Goal: Transaction & Acquisition: Purchase product/service

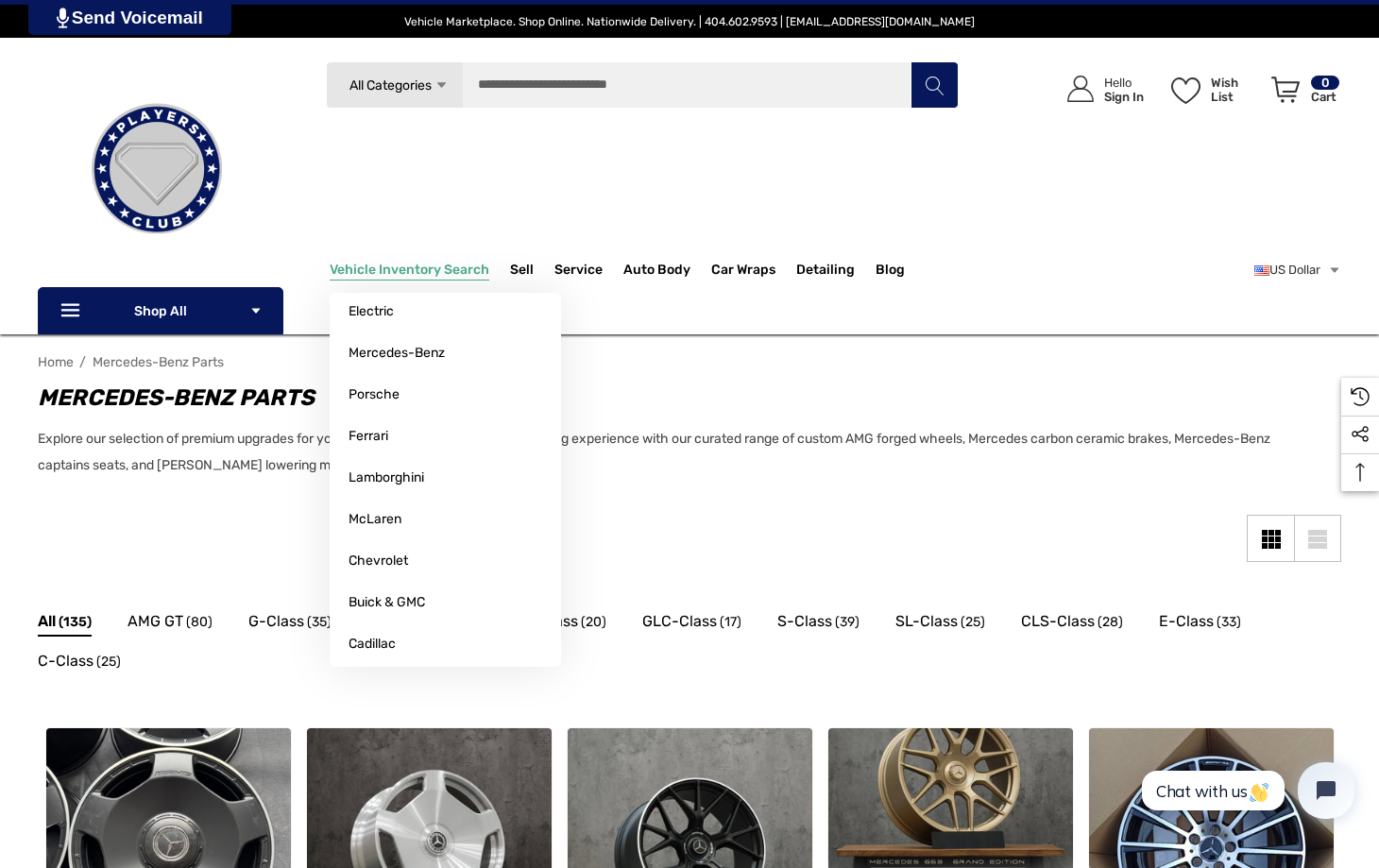
click at [430, 258] on p "Vehicle Inventory Search" at bounding box center [419, 271] width 180 height 38
click at [398, 485] on span "Lamborghini" at bounding box center [386, 478] width 75 height 17
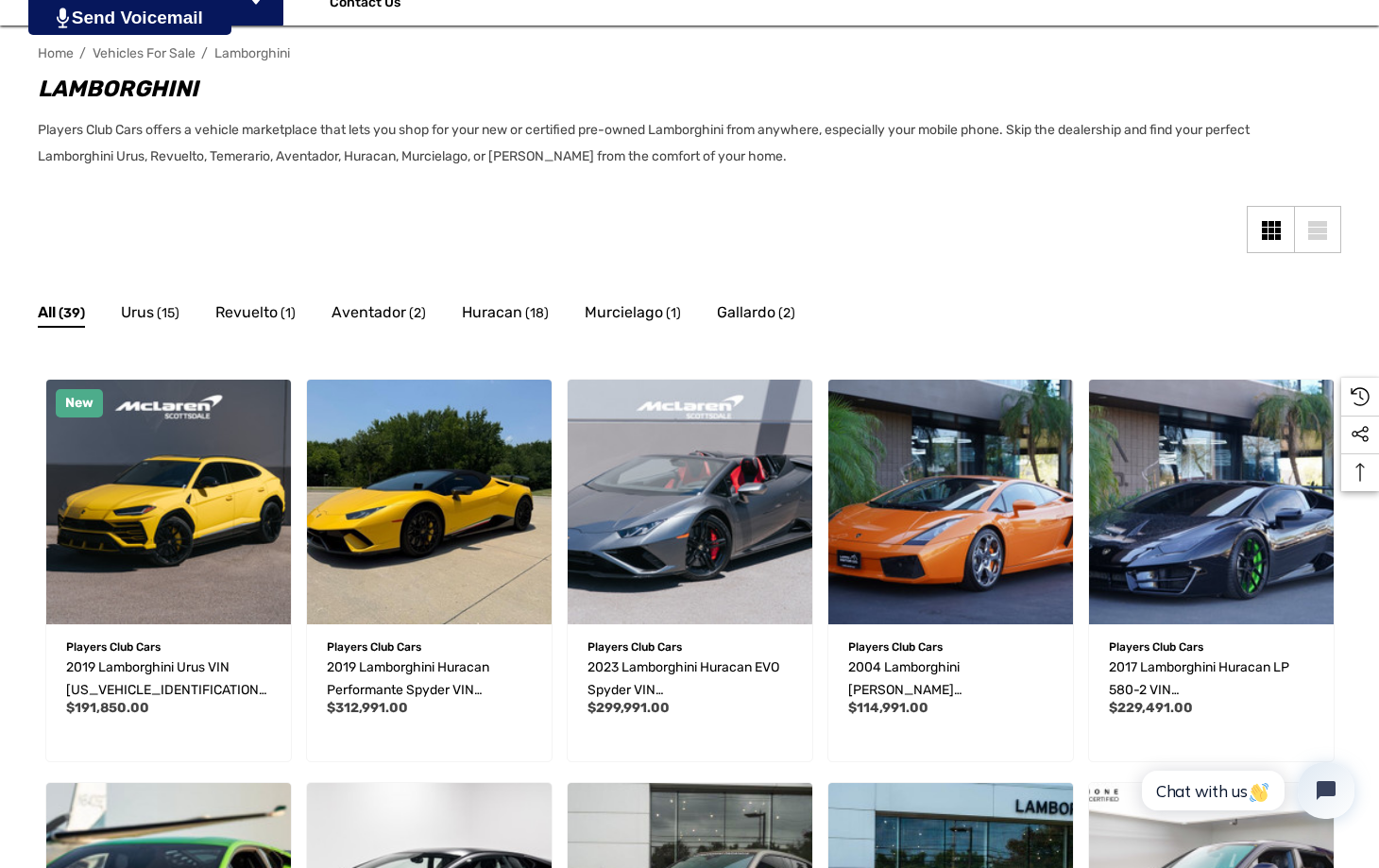
scroll to position [317, 0]
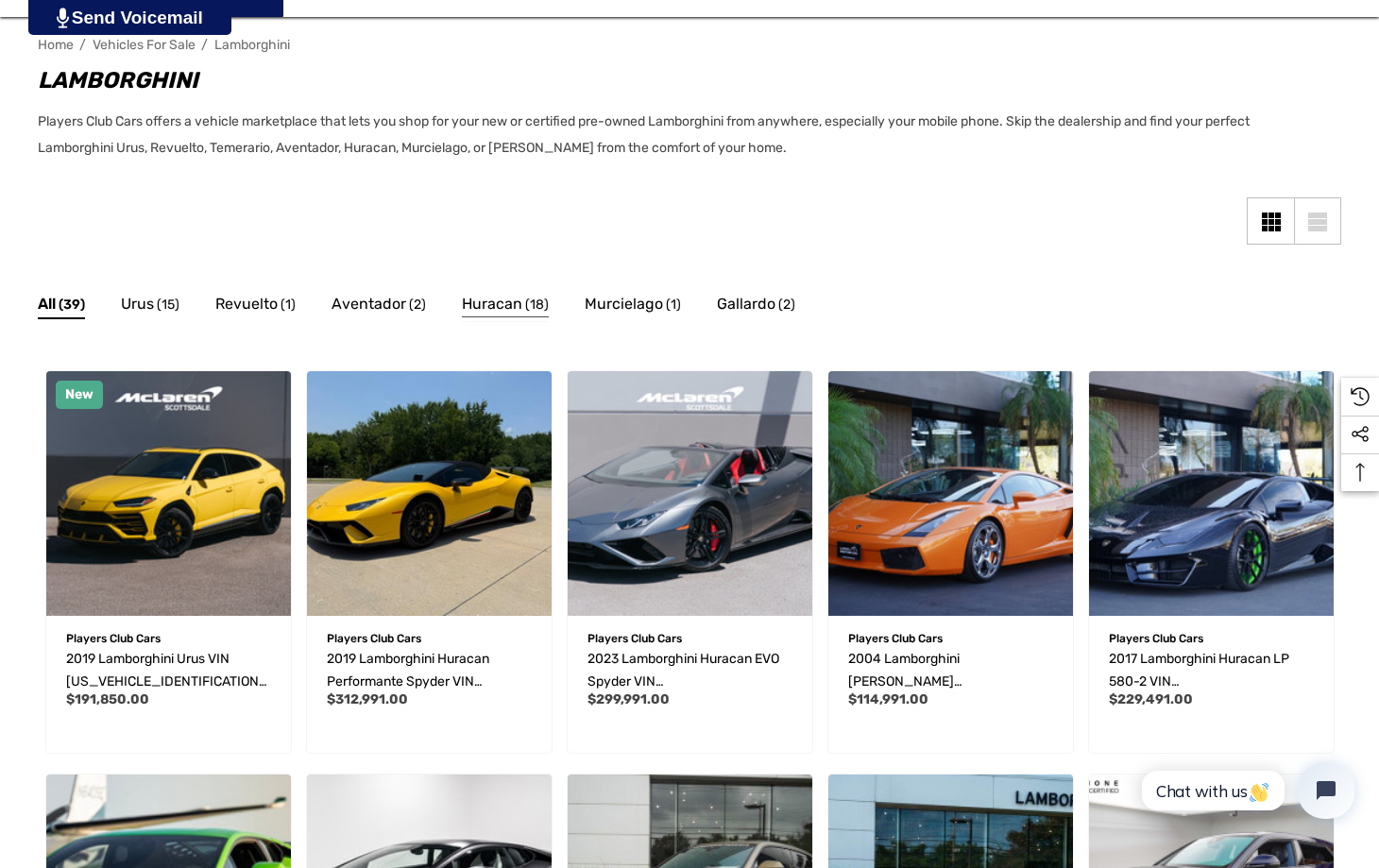
click at [490, 316] on link "Huracan (18)" at bounding box center [505, 307] width 87 height 30
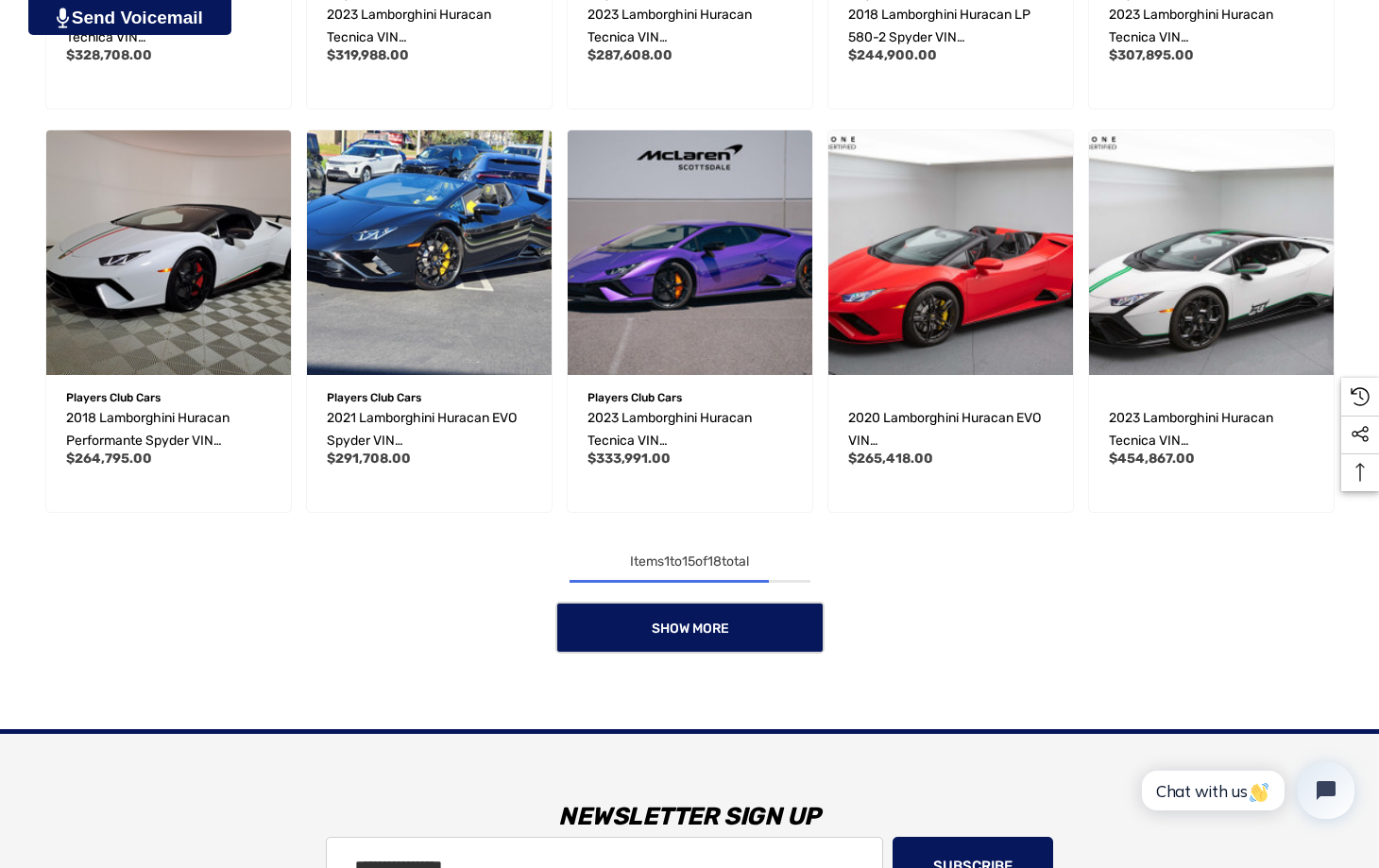
scroll to position [1295, 0]
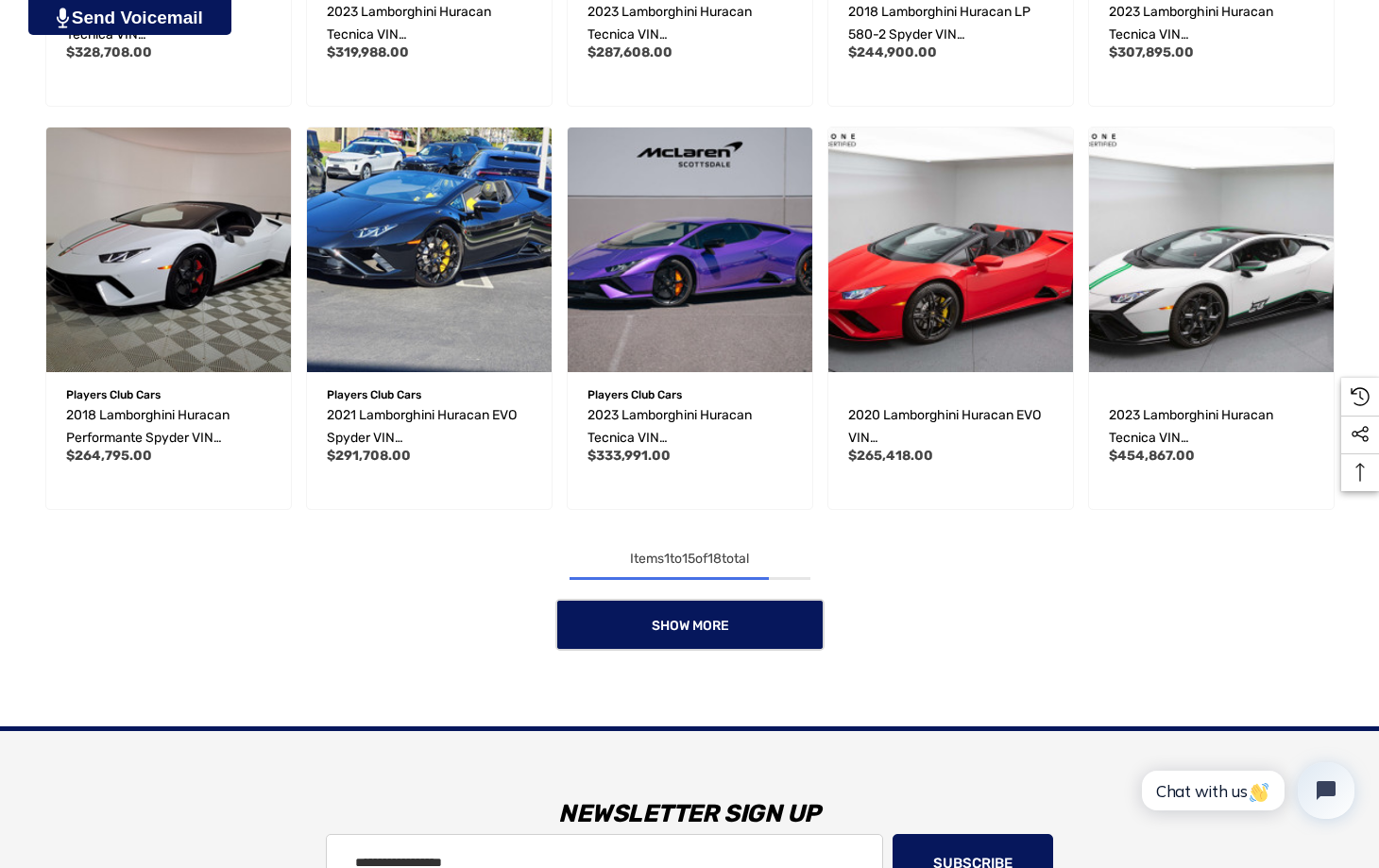
click at [733, 653] on main "Quick view Add to Wishlist Players Club Cars 2019 Lamborghini Huracan Performan…" at bounding box center [690, 17] width 1304 height 1417
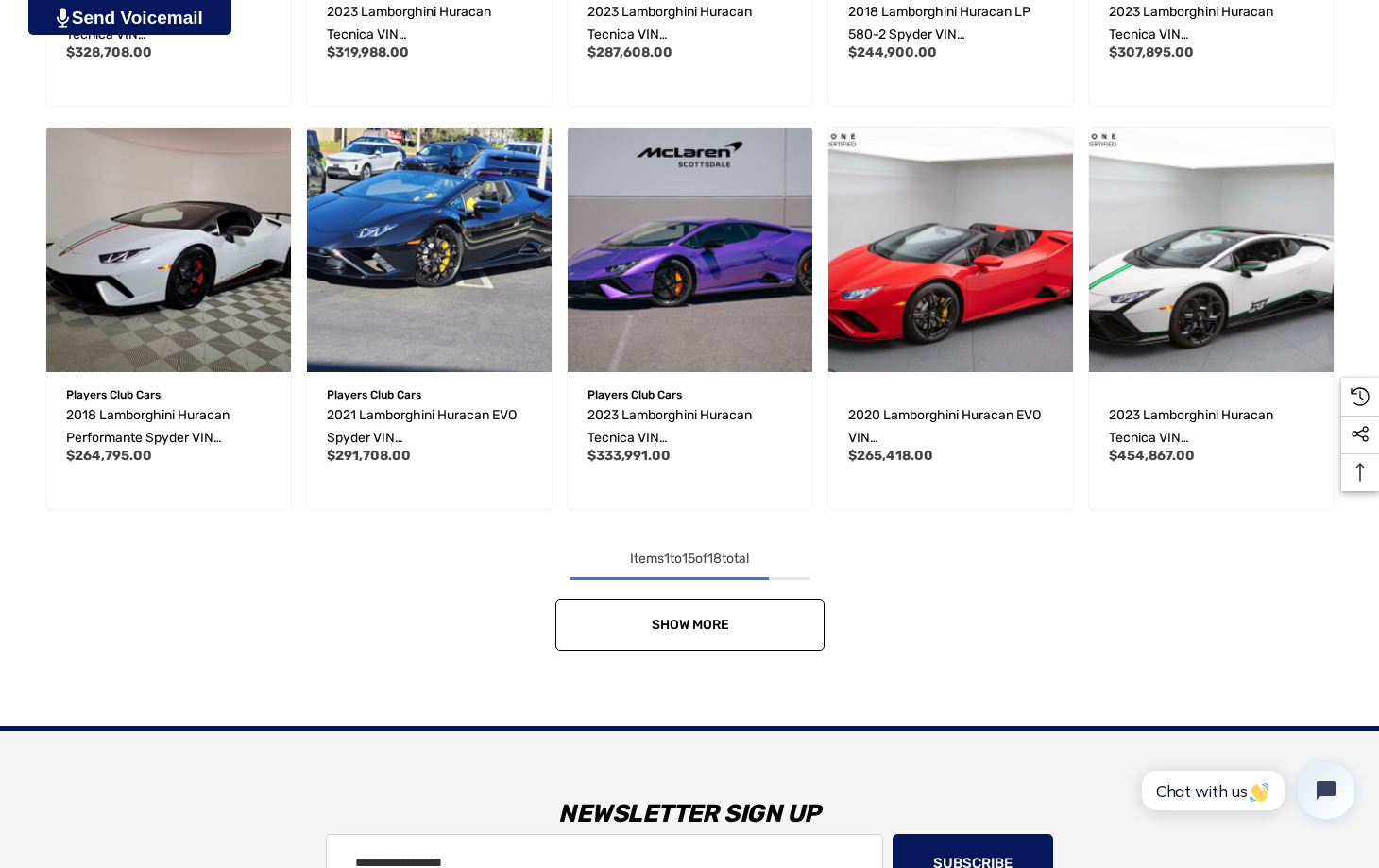
click at [726, 648] on link "Show More" at bounding box center [690, 624] width 269 height 52
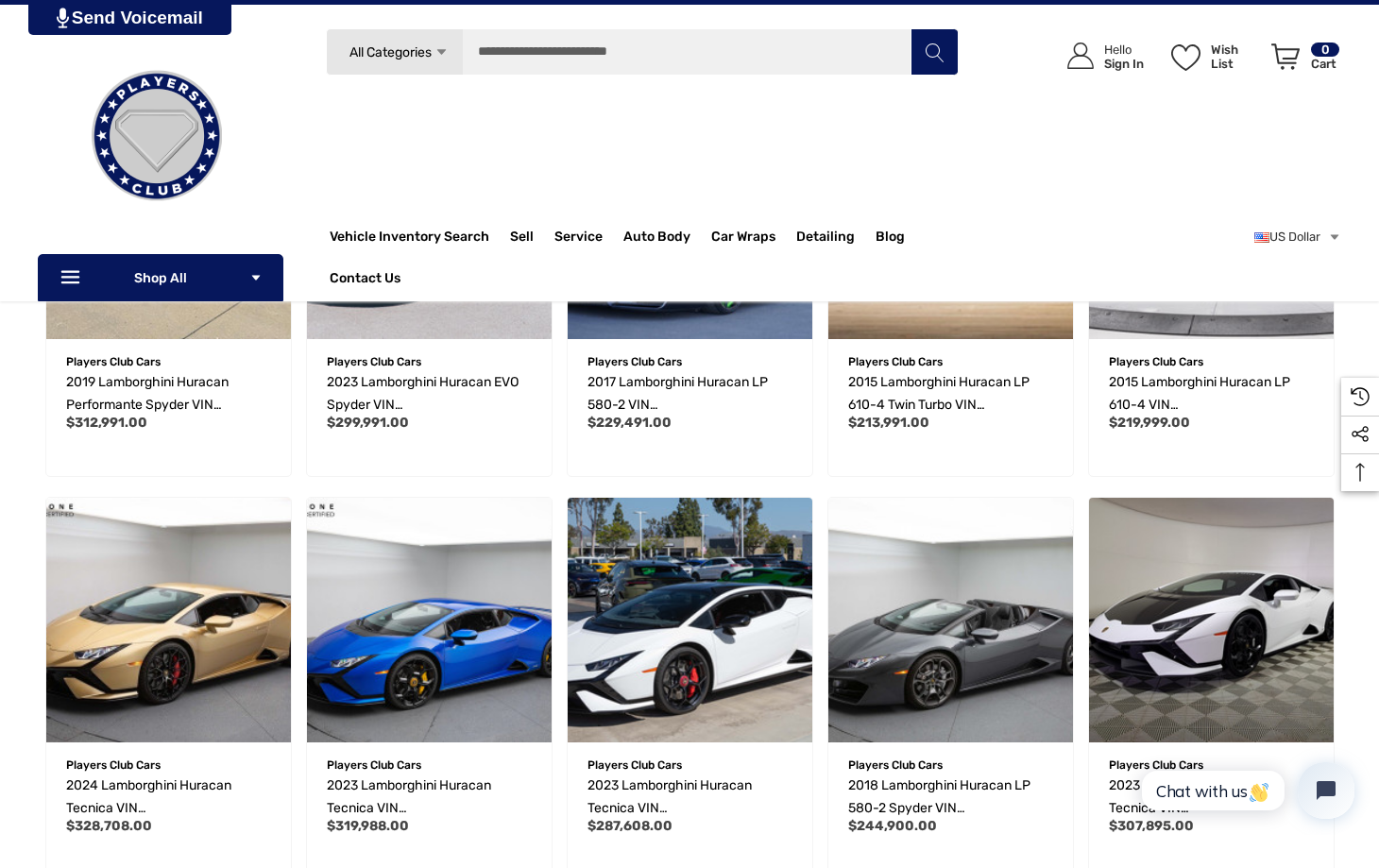
scroll to position [256, 0]
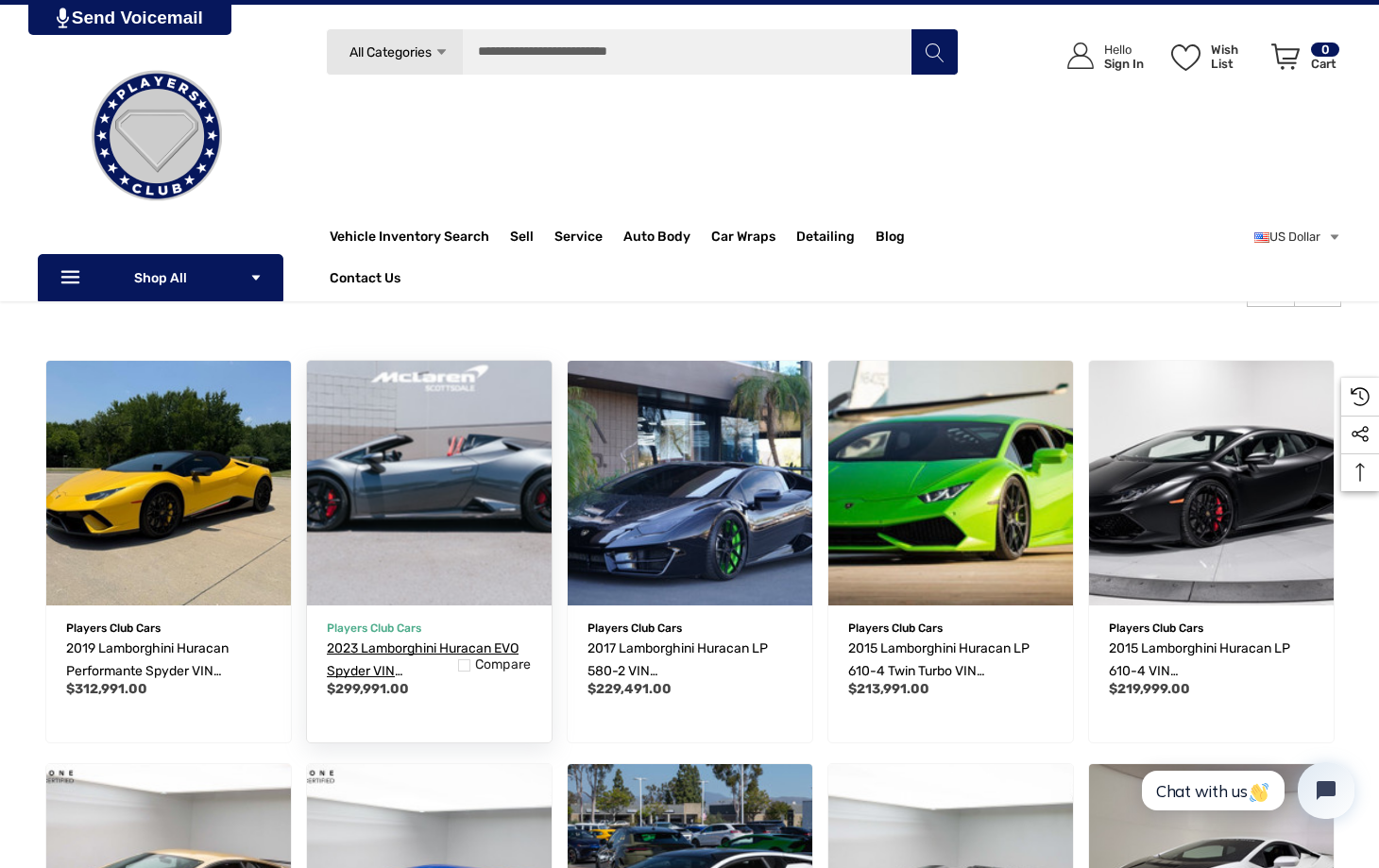
click at [420, 651] on span "2023 Lamborghini Huracan EVO Spyder VIN ZHWUT5ZF8PLA22487" at bounding box center [428, 682] width 202 height 84
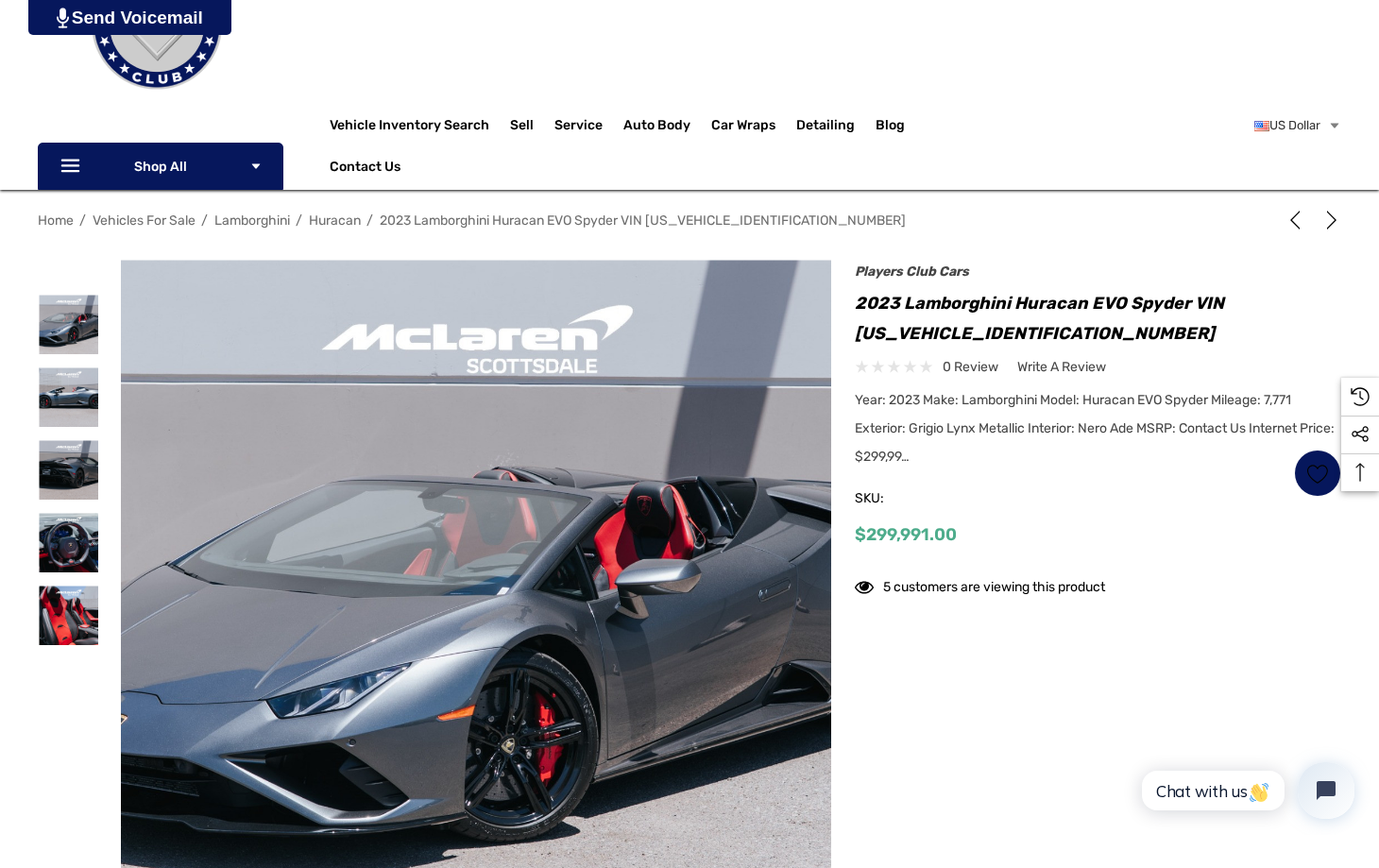
scroll to position [162, 0]
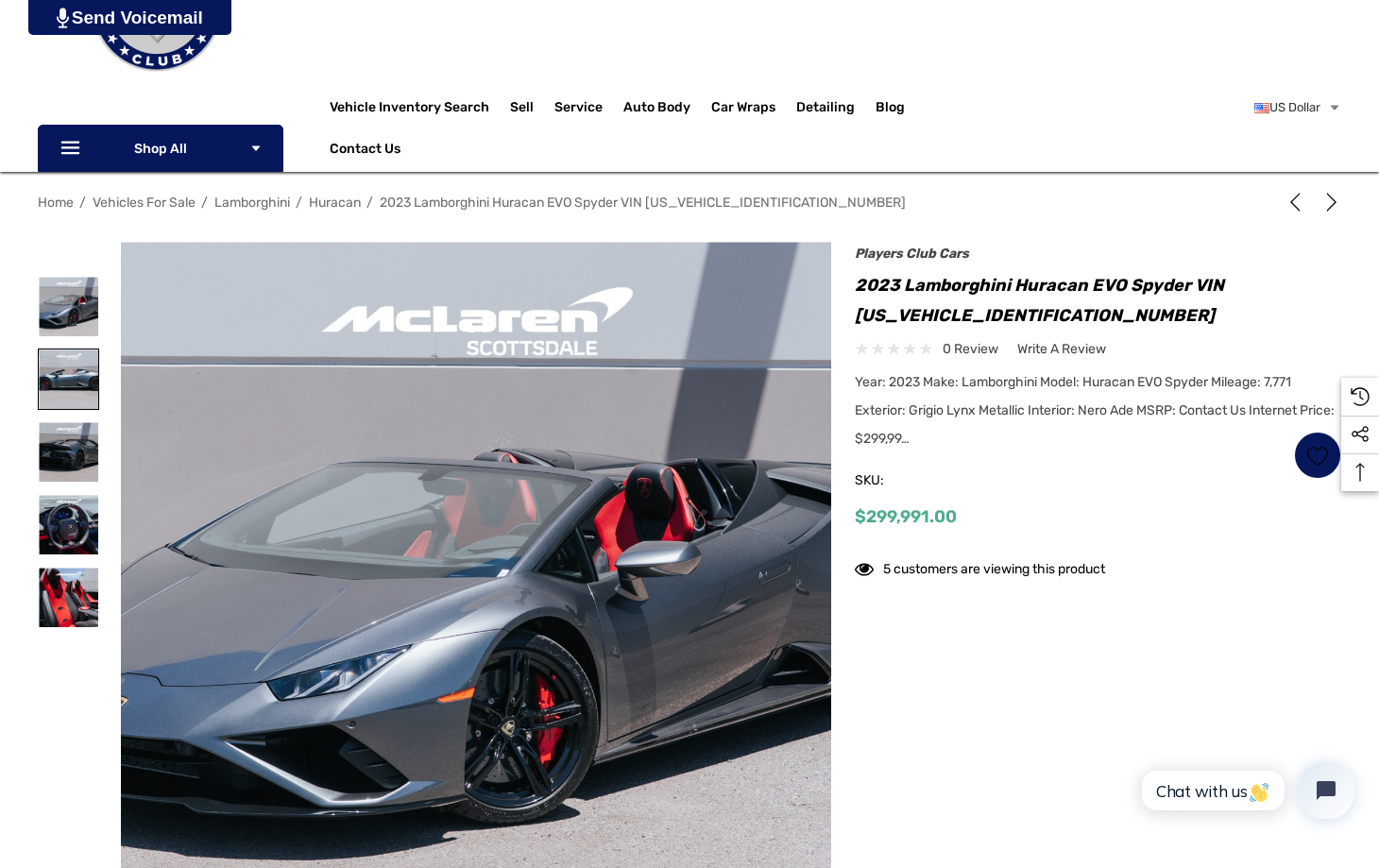
click at [67, 398] on img at bounding box center [69, 379] width 59 height 59
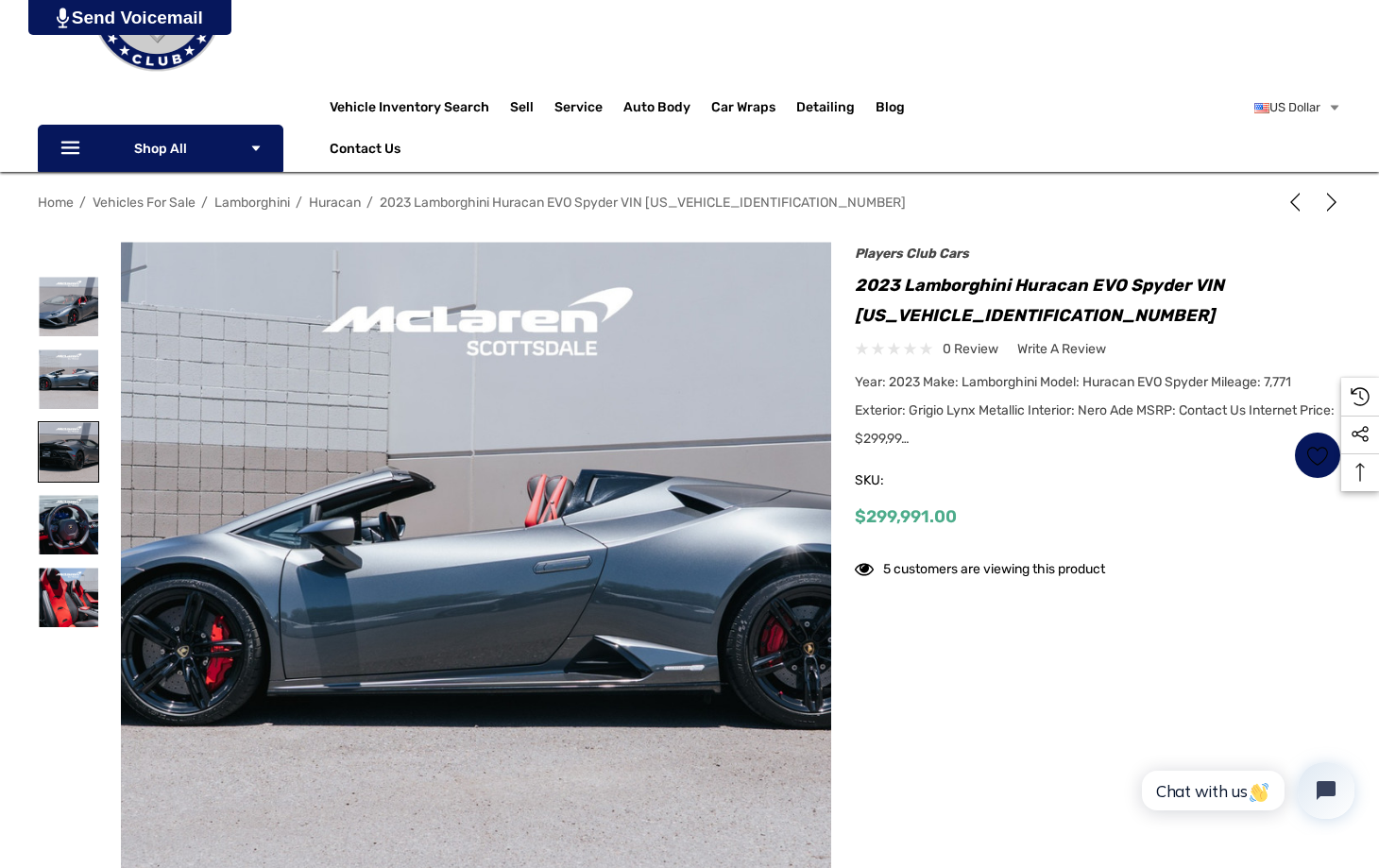
click at [64, 454] on img at bounding box center [69, 452] width 59 height 59
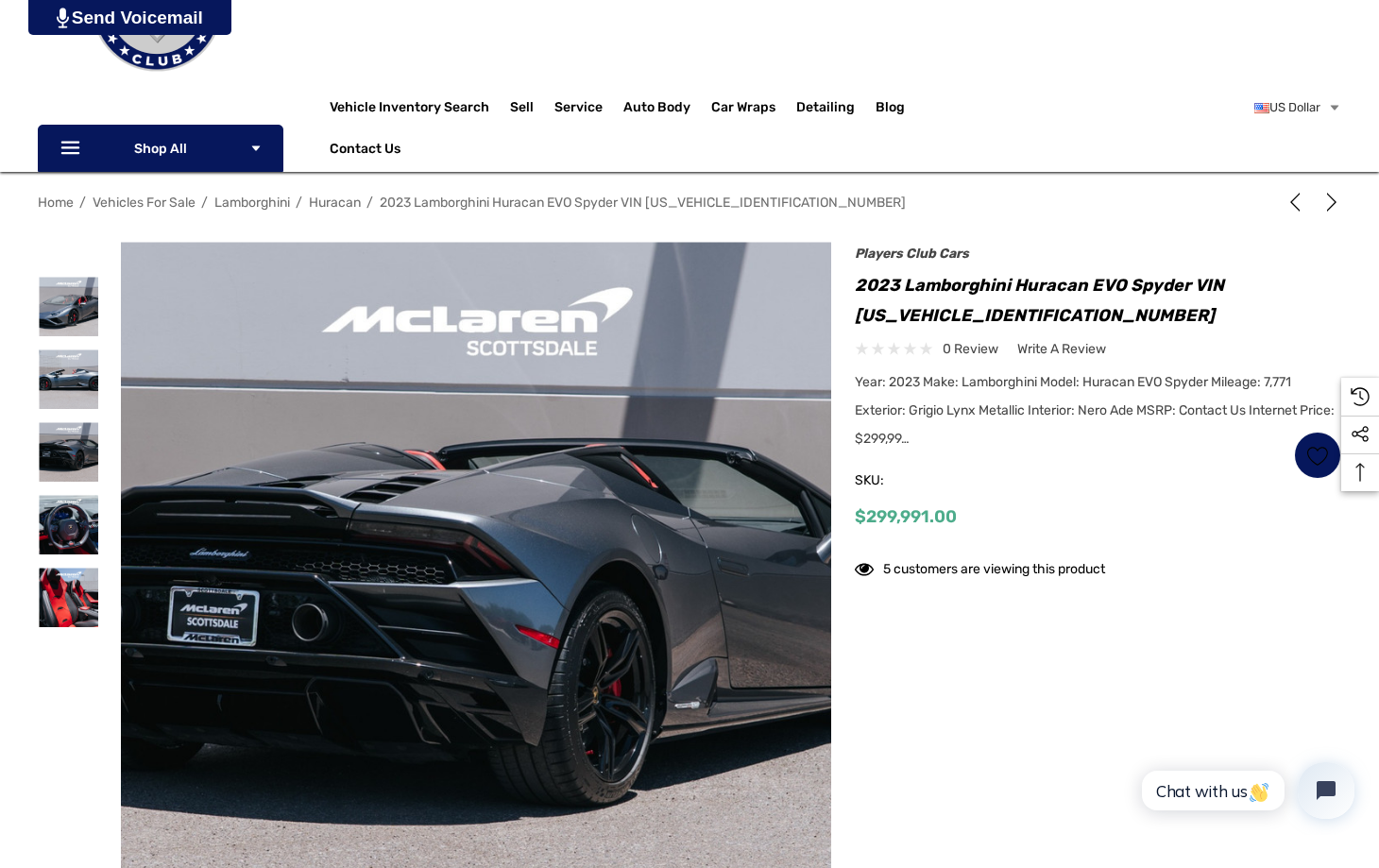
click at [60, 567] on div at bounding box center [69, 597] width 61 height 72
click at [68, 312] on img at bounding box center [69, 306] width 59 height 59
